Goal: Task Accomplishment & Management: Manage account settings

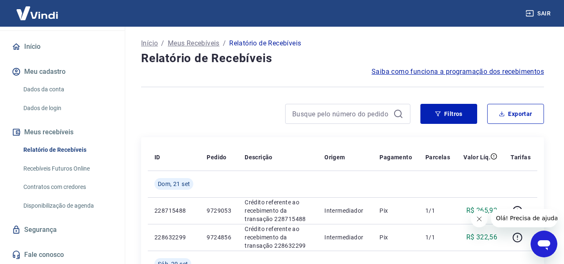
scroll to position [76, 0]
click at [84, 170] on link "Recebíveis Futuros Online" at bounding box center [67, 168] width 95 height 17
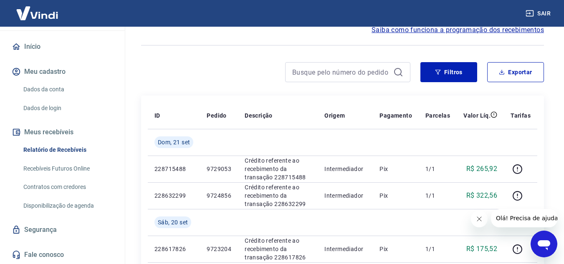
scroll to position [84, 0]
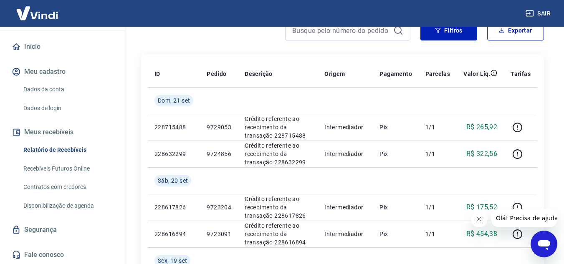
drag, startPoint x: 55, startPoint y: 208, endPoint x: 57, endPoint y: 203, distance: 6.0
click at [55, 208] on link "Disponibilização de agenda" at bounding box center [67, 206] width 95 height 17
